Goal: Find contact information: Obtain details needed to contact an individual or organization

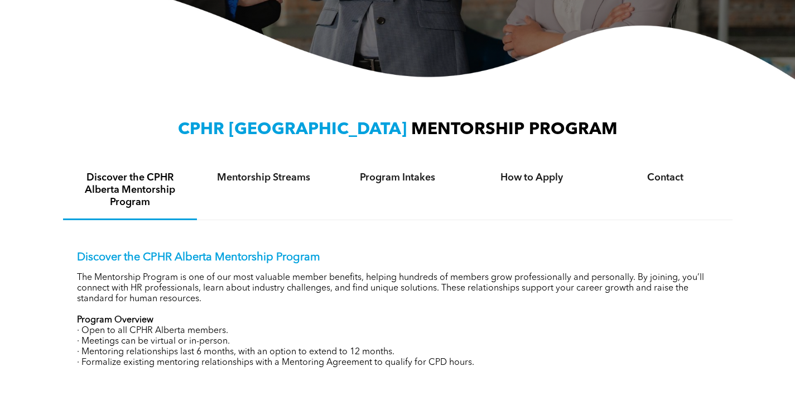
scroll to position [285, 0]
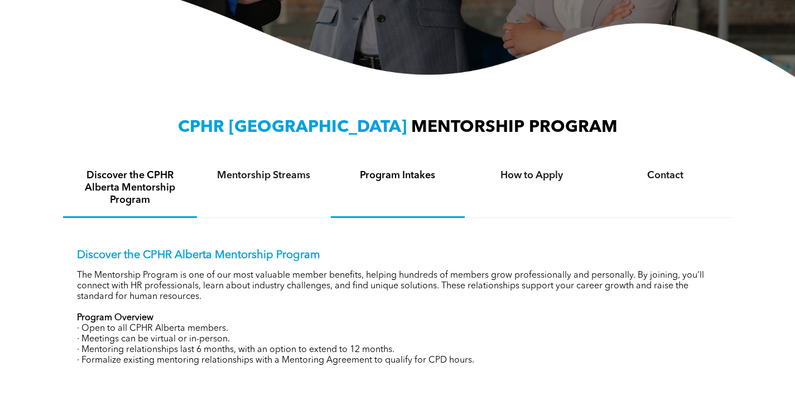
click at [426, 176] on h4 "Program Intakes" at bounding box center [398, 175] width 114 height 12
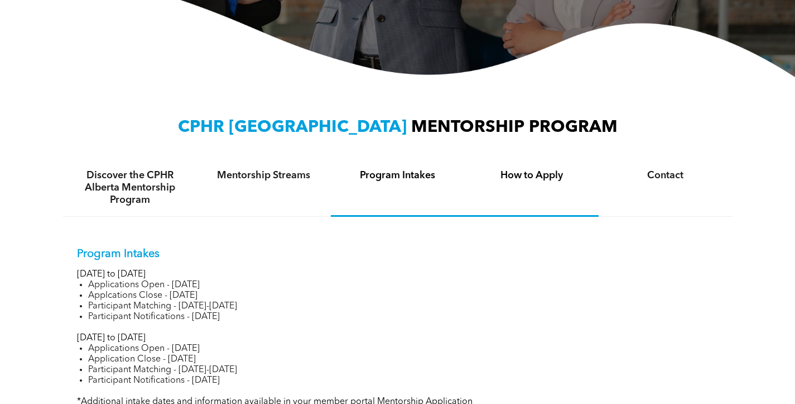
click at [502, 180] on h4 "How to Apply" at bounding box center [532, 175] width 114 height 12
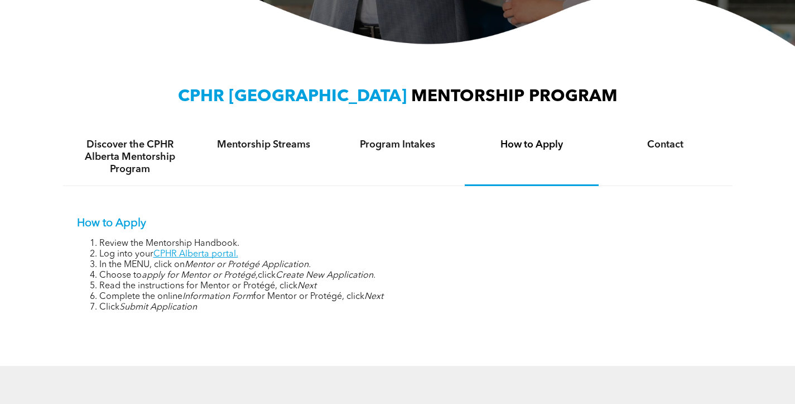
scroll to position [311, 0]
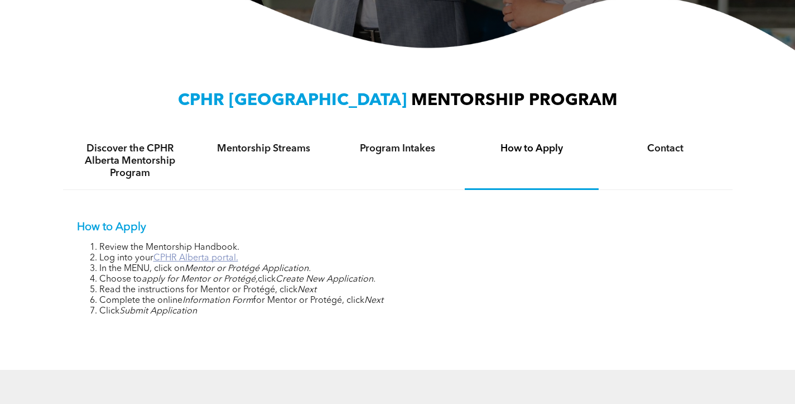
click at [190, 253] on link "CPHR Alberta portal." at bounding box center [195, 257] width 85 height 9
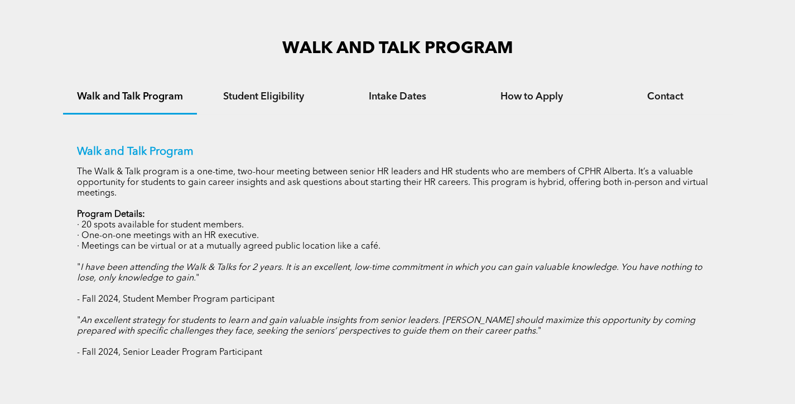
scroll to position [664, 0]
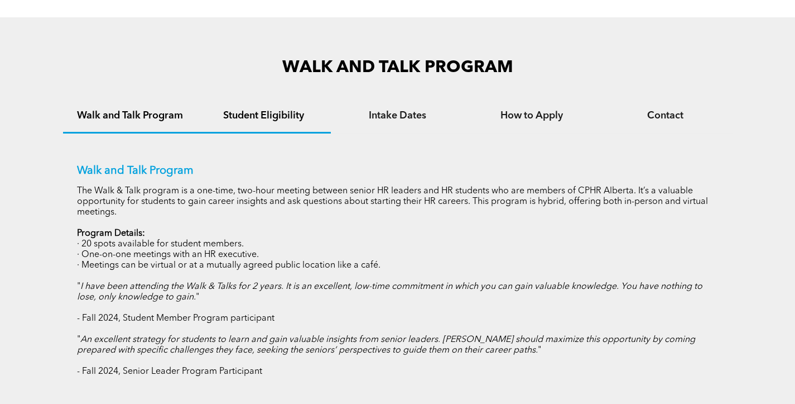
click at [268, 102] on div "Student Eligibility" at bounding box center [264, 116] width 134 height 34
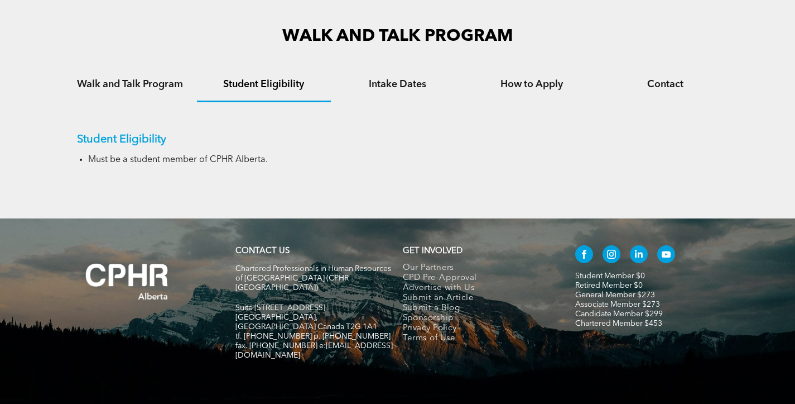
scroll to position [703, 0]
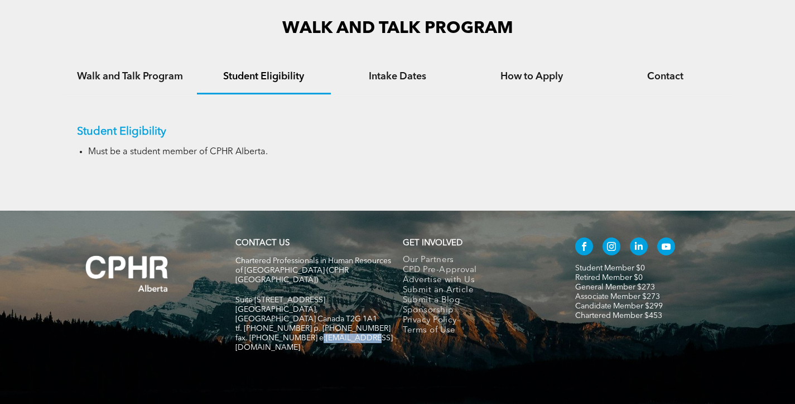
drag, startPoint x: 364, startPoint y: 319, endPoint x: 310, endPoint y: 317, distance: 54.2
click at [310, 333] on h5 "fax. [PHONE_NUMBER] e:[EMAIL_ADDRESS][DOMAIN_NAME]" at bounding box center [314, 342] width 157 height 19
drag, startPoint x: 306, startPoint y: 316, endPoint x: 369, endPoint y: 319, distance: 62.6
click at [369, 333] on h5 "fax. [PHONE_NUMBER] e:[EMAIL_ADDRESS][DOMAIN_NAME]" at bounding box center [314, 342] width 157 height 19
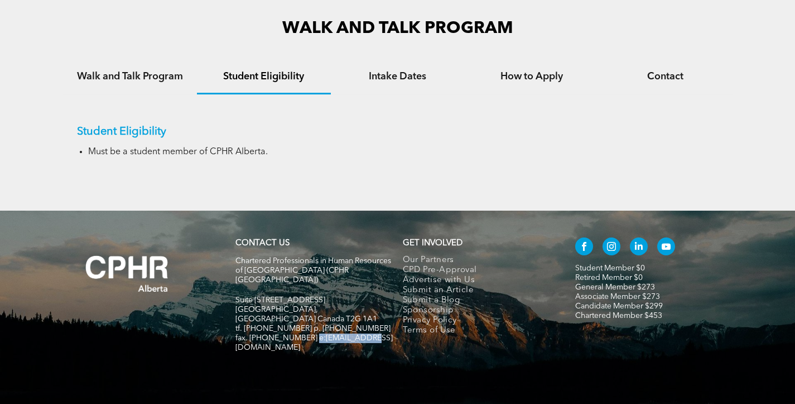
drag, startPoint x: 367, startPoint y: 319, endPoint x: 311, endPoint y: 318, distance: 55.8
click at [308, 333] on h5 "fax. [PHONE_NUMBER] e:[EMAIL_ADDRESS][DOMAIN_NAME]" at bounding box center [314, 342] width 157 height 19
copy span "[EMAIL_ADDRESS][DOMAIN_NAME]"
